Goal: Information Seeking & Learning: Compare options

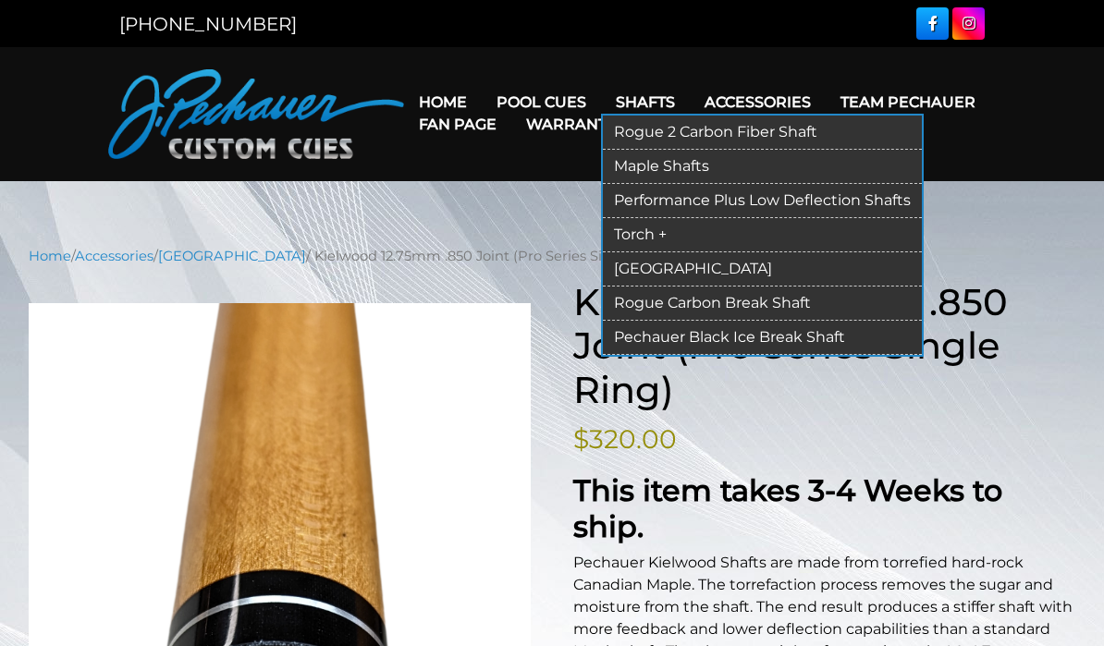
click at [661, 238] on link "Torch +" at bounding box center [762, 235] width 319 height 34
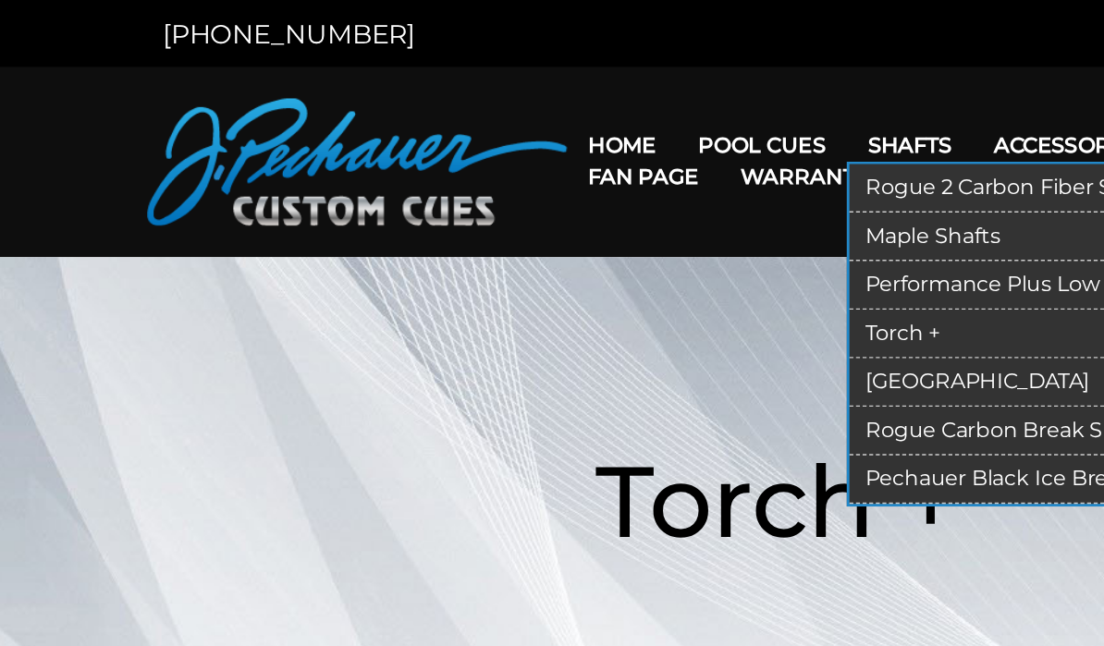
click at [699, 193] on link "Performance Plus Low Deflection Shafts" at bounding box center [762, 201] width 319 height 34
click at [685, 203] on link "Performance Plus Low Deflection Shafts" at bounding box center [762, 201] width 319 height 34
click at [643, 200] on link "Performance Plus Low Deflection Shafts" at bounding box center [762, 201] width 319 height 34
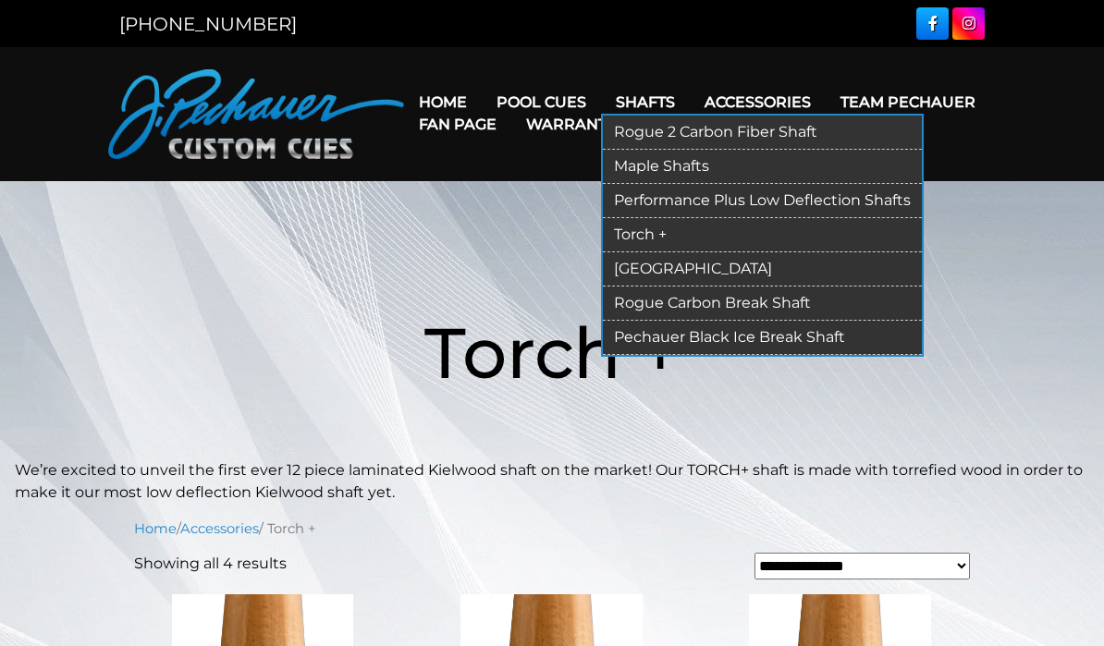
click at [678, 262] on link "[GEOGRAPHIC_DATA]" at bounding box center [762, 269] width 319 height 34
click at [672, 266] on link "[GEOGRAPHIC_DATA]" at bounding box center [762, 269] width 319 height 34
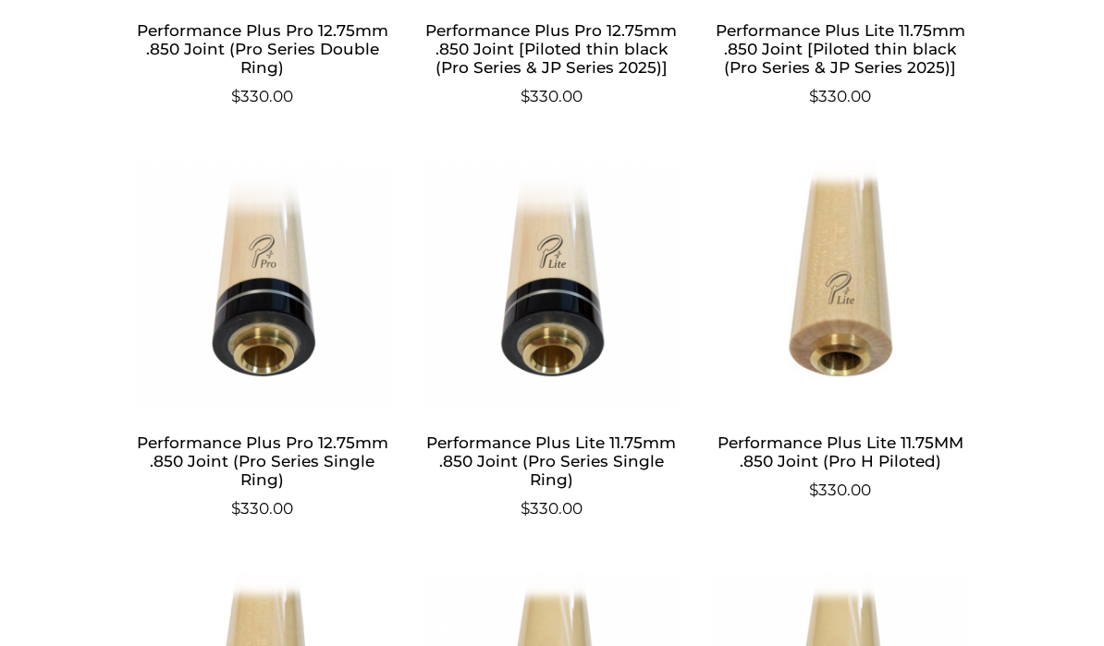
scroll to position [1350, 0]
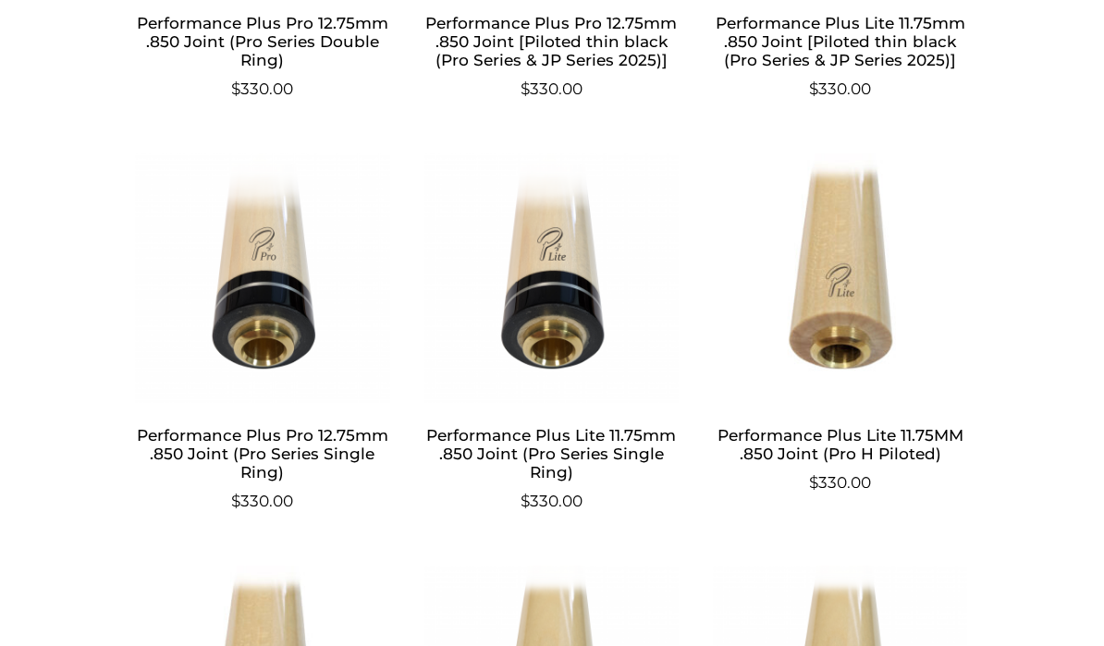
click at [865, 320] on img at bounding box center [840, 278] width 257 height 250
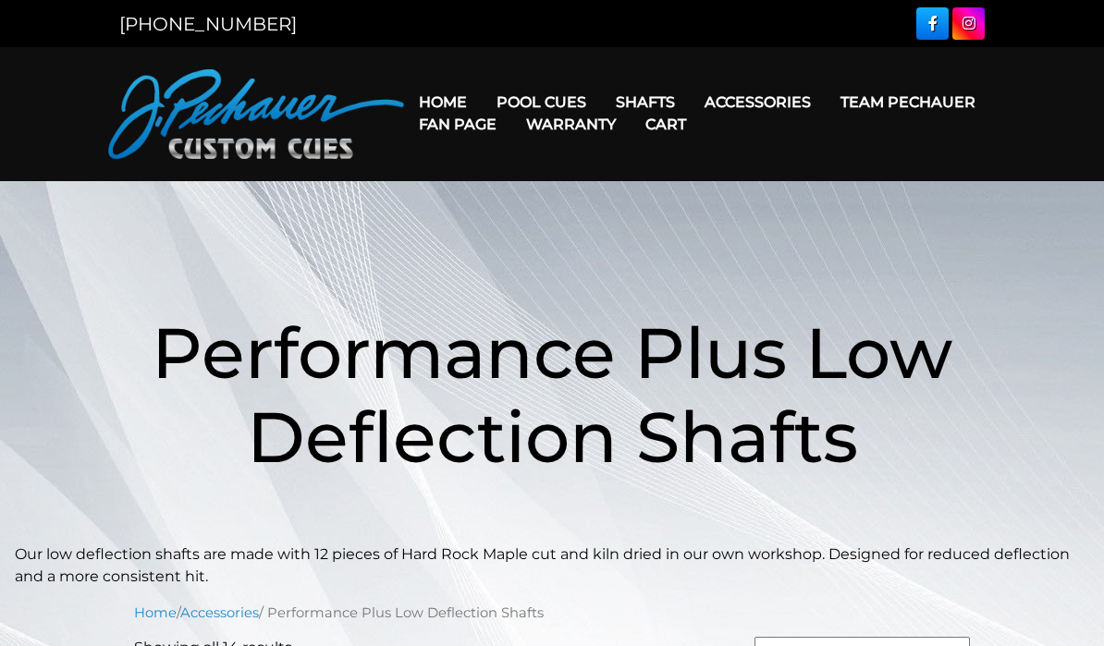
scroll to position [1419, 0]
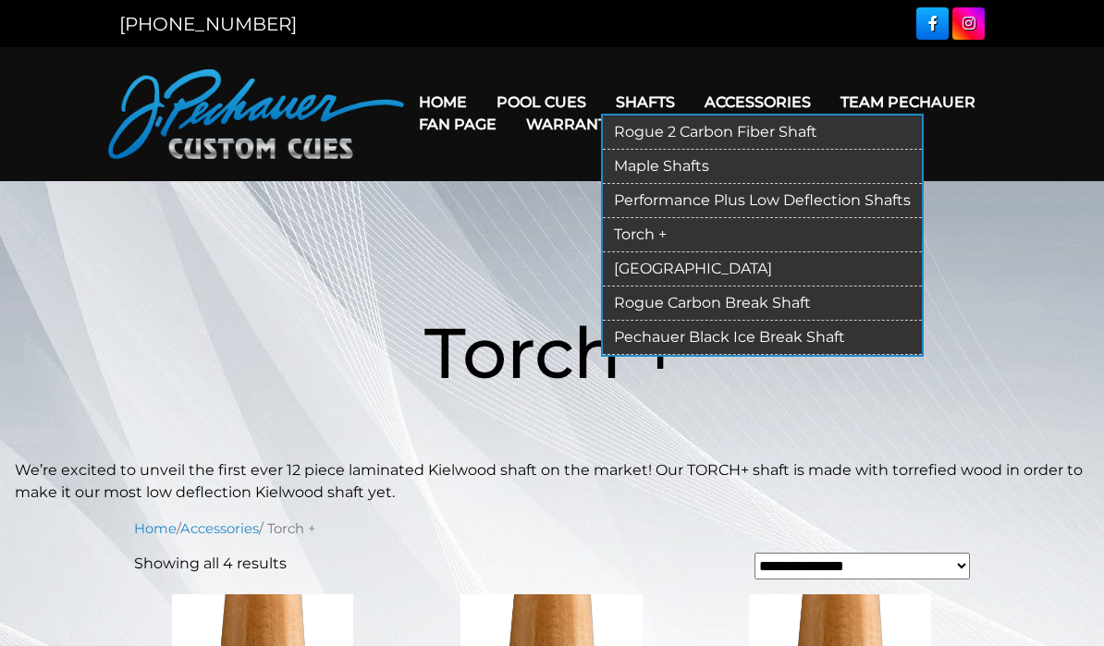
click at [676, 263] on link "[GEOGRAPHIC_DATA]" at bounding box center [762, 269] width 319 height 34
